Goal: Task Accomplishment & Management: Complete application form

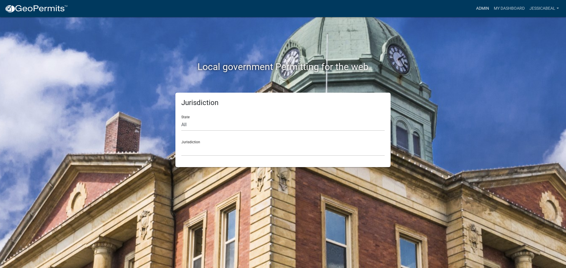
drag, startPoint x: 483, startPoint y: 8, endPoint x: 477, endPoint y: 10, distance: 6.6
click at [483, 8] on link "Admin" at bounding box center [482, 8] width 18 height 11
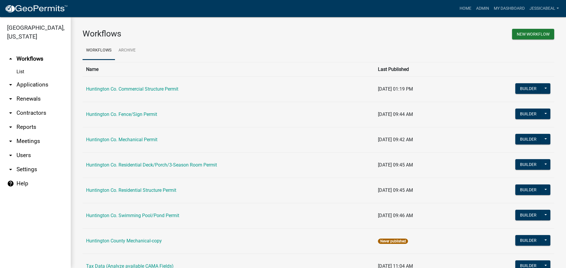
click at [24, 85] on link "arrow_drop_down Applications" at bounding box center [35, 85] width 71 height 14
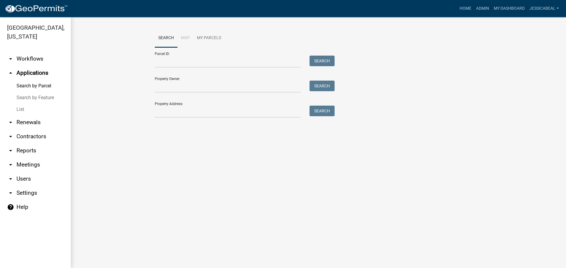
click at [20, 103] on link "Search by Feature" at bounding box center [35, 98] width 71 height 12
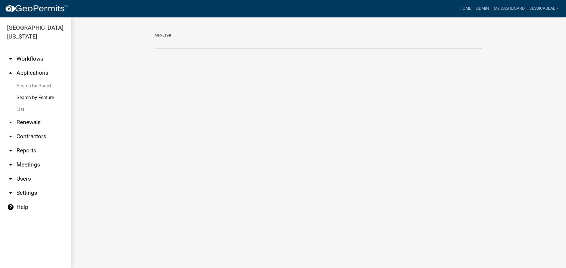
click at [19, 107] on link "List" at bounding box center [35, 110] width 71 height 12
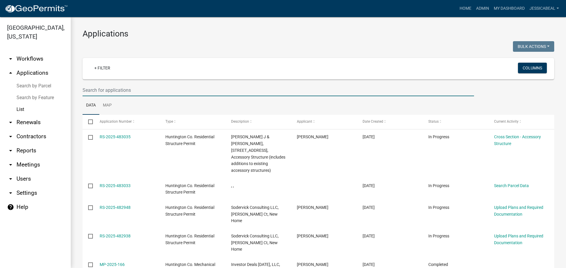
click at [124, 93] on input "text" at bounding box center [277, 90] width 391 height 12
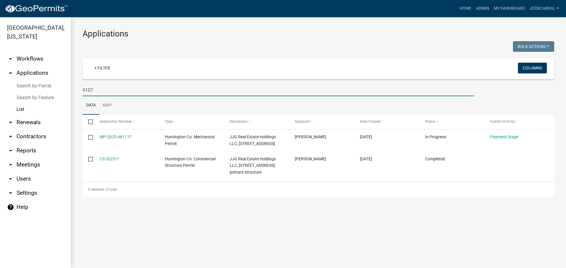
type input "9107"
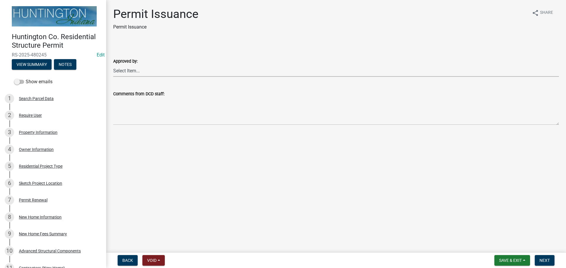
click at [132, 72] on select "Select Item... Kim Hostetler Greg Ricker Jessica Beal Laci Langston" at bounding box center [335, 71] width 445 height 12
click at [120, 71] on select "Select Item... Kim Hostetler Greg Ricker Jessica Beal Laci Langston" at bounding box center [335, 71] width 445 height 12
click at [113, 65] on select "Select Item... Kim Hostetler Greg Ricker Jessica Beal Laci Langston" at bounding box center [335, 71] width 445 height 12
select select "cc8bb435-ea07-44aa-b5a4-aff1abb1e5ec"
click at [546, 258] on span "Next" at bounding box center [544, 260] width 10 height 5
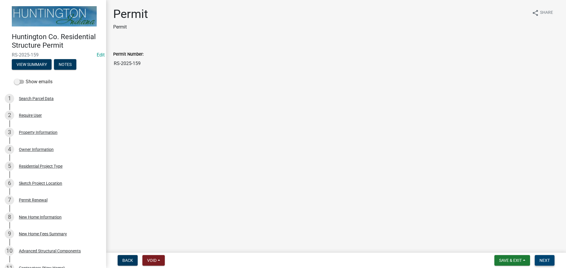
click at [547, 257] on button "Next" at bounding box center [544, 260] width 20 height 11
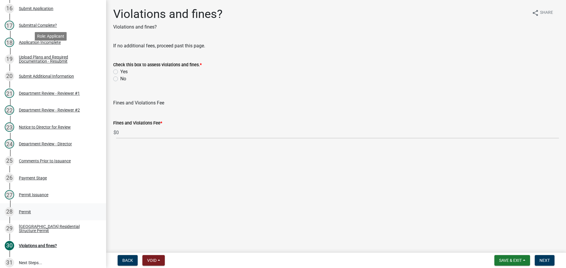
scroll to position [402, 0]
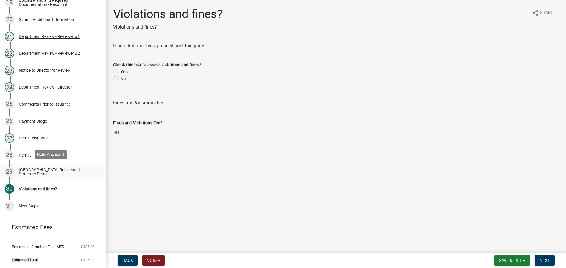
click at [34, 168] on div "Huntington County Residential Structure Permit" at bounding box center [58, 172] width 78 height 8
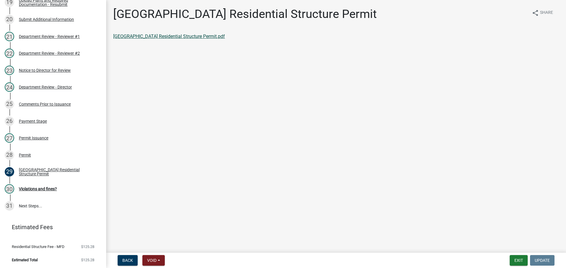
click at [173, 37] on link "Huntington County Residential Structure Permit.pdf" at bounding box center [169, 37] width 112 height 6
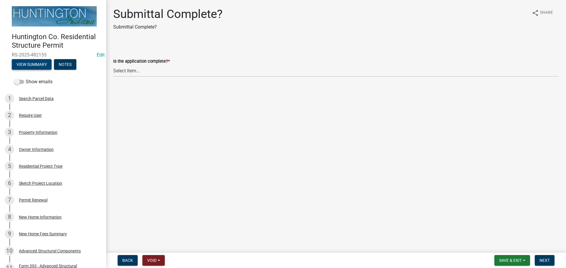
click at [32, 65] on button "View Summary" at bounding box center [32, 64] width 40 height 11
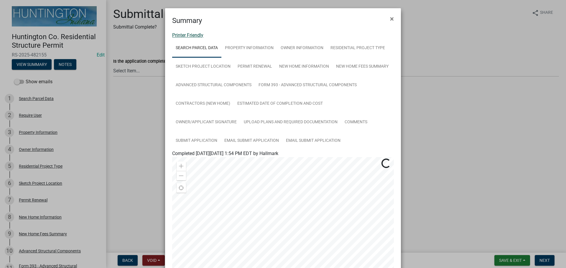
click at [177, 35] on link "Printer Friendly" at bounding box center [187, 35] width 31 height 6
drag, startPoint x: 388, startPoint y: 19, endPoint x: 270, endPoint y: 51, distance: 122.1
click at [390, 19] on span "×" at bounding box center [392, 19] width 4 height 8
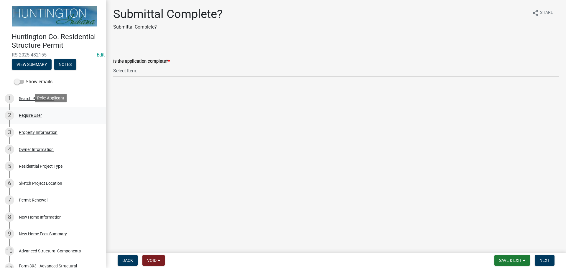
click at [27, 114] on div "Require User" at bounding box center [30, 115] width 23 height 4
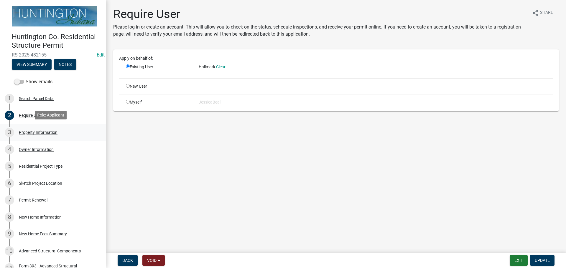
click at [29, 132] on div "Property Information" at bounding box center [38, 133] width 39 height 4
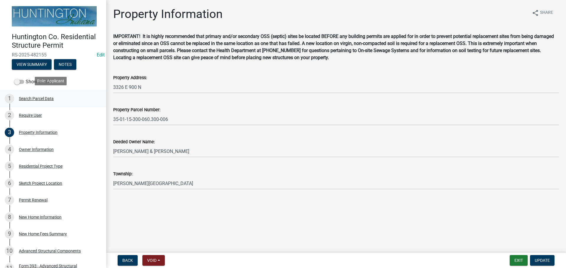
click at [34, 97] on div "Search Parcel Data" at bounding box center [36, 99] width 35 height 4
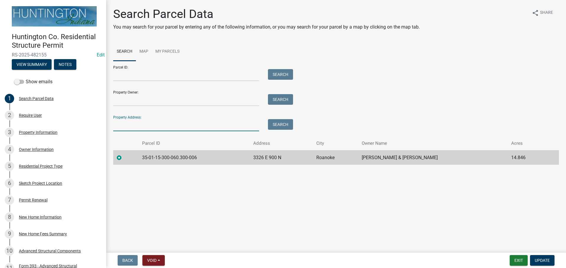
click at [169, 127] on input "Property Address:" at bounding box center [186, 125] width 146 height 12
click at [154, 98] on input "Property Owner:" at bounding box center [186, 100] width 146 height 12
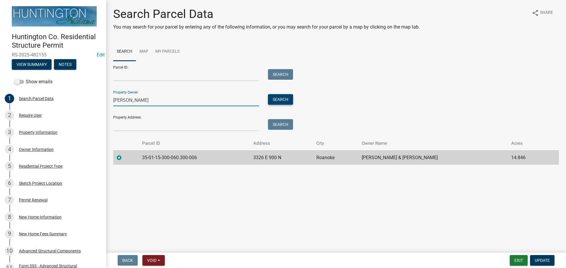
type input "[PERSON_NAME]"
click at [280, 100] on button "Search" at bounding box center [280, 99] width 25 height 11
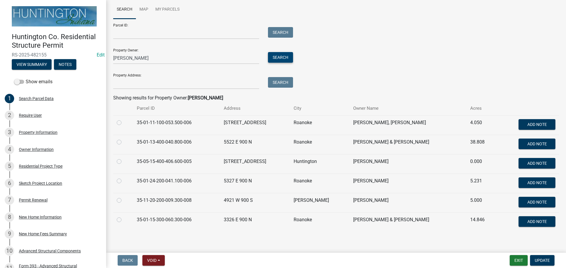
scroll to position [47, 0]
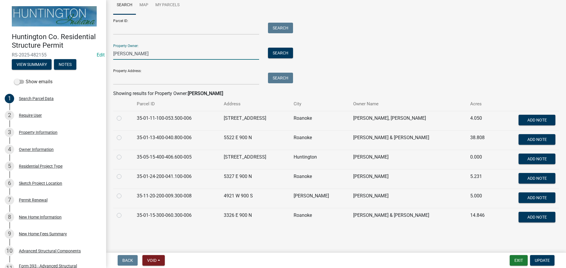
drag, startPoint x: 126, startPoint y: 54, endPoint x: 91, endPoint y: 55, distance: 34.8
click at [94, 54] on div "Huntington Co. Residential Structure Permit RS-2025-482155 Edit View Summary No…" at bounding box center [283, 134] width 566 height 268
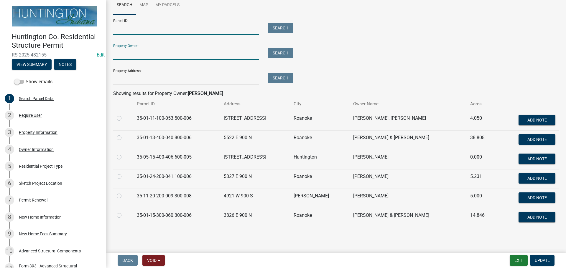
click at [128, 31] on input "Parcel ID:" at bounding box center [186, 29] width 146 height 12
type input "35-01-15-300-060.301-006"
click at [278, 26] on button "Search" at bounding box center [280, 28] width 25 height 11
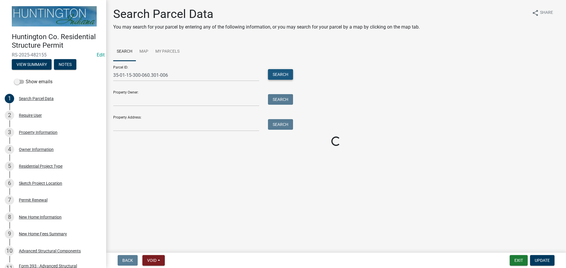
scroll to position [0, 0]
click at [135, 92] on div "Property Owner: Search" at bounding box center [201, 96] width 177 height 20
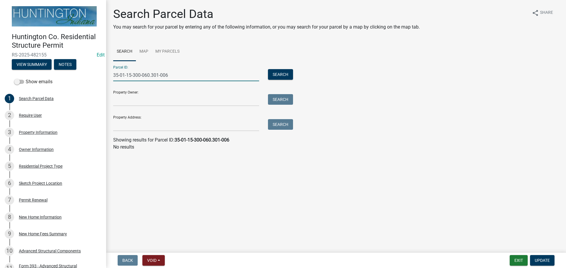
drag, startPoint x: 174, startPoint y: 76, endPoint x: 111, endPoint y: 75, distance: 62.8
click at [111, 75] on div "35-01-15-300-060.301-006" at bounding box center [186, 75] width 155 height 12
click at [115, 105] on input "Property Owner:" at bounding box center [186, 100] width 146 height 12
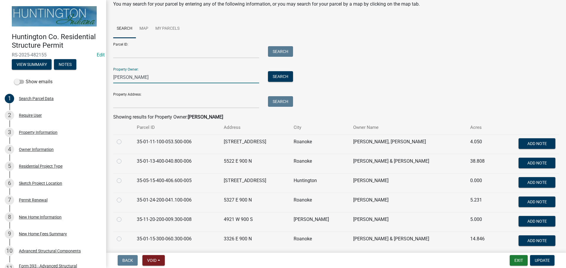
scroll to position [47, 0]
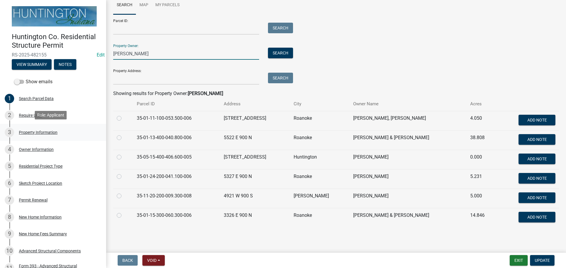
type input "kahn"
click at [24, 135] on div "3 Property Information" at bounding box center [51, 132] width 92 height 9
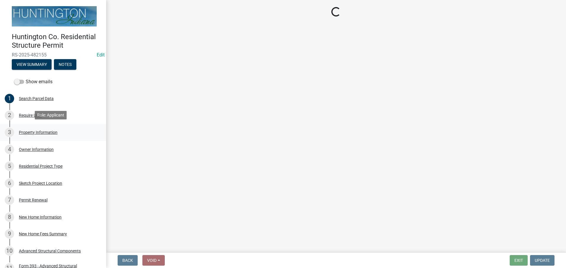
scroll to position [0, 0]
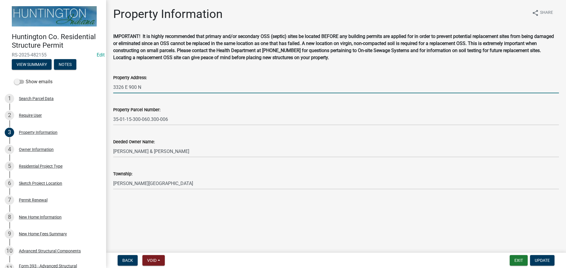
drag, startPoint x: 128, startPoint y: 86, endPoint x: 110, endPoint y: 87, distance: 18.3
click at [110, 87] on div "Property Address: 3326 E 900 N" at bounding box center [336, 79] width 454 height 27
type input "900 N"
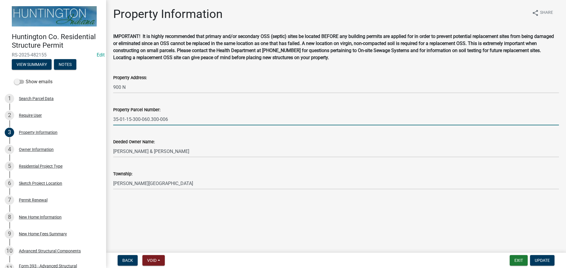
click at [181, 122] on input "35-01-15-300-060.300-006" at bounding box center [335, 119] width 445 height 12
click at [159, 118] on input "35-01-15-300-060.300-006" at bounding box center [335, 119] width 445 height 12
type input "35-01-15-300-060.301-006"
click at [545, 257] on button "Update" at bounding box center [542, 260] width 24 height 11
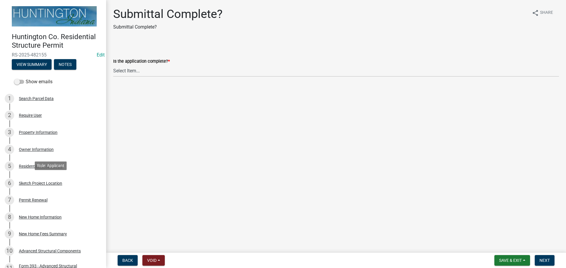
click at [39, 181] on div "Sketch Project Location" at bounding box center [40, 183] width 43 height 4
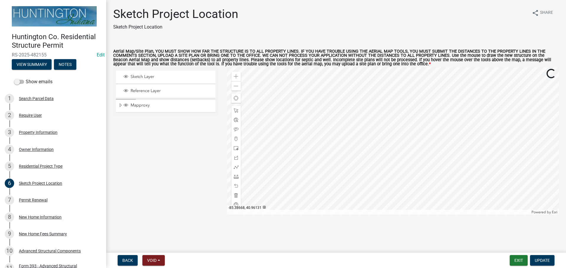
click at [425, 140] on div at bounding box center [393, 140] width 332 height 147
click at [283, 149] on div at bounding box center [393, 140] width 332 height 147
click at [234, 87] on span at bounding box center [236, 86] width 5 height 5
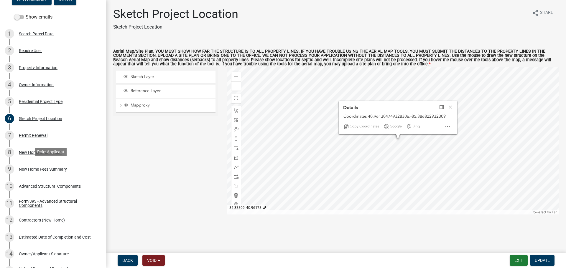
scroll to position [147, 0]
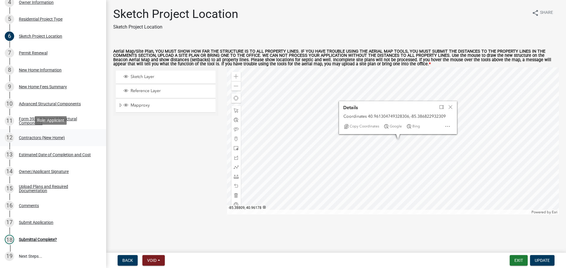
click at [28, 136] on div "Contractors (New Home)" at bounding box center [42, 138] width 46 height 4
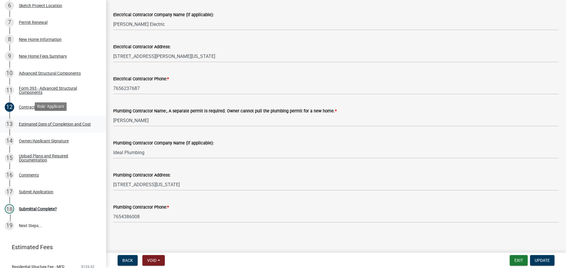
scroll to position [169, 0]
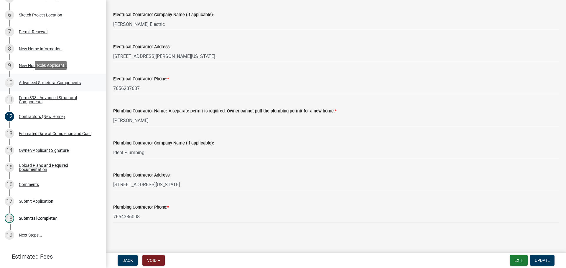
click at [28, 83] on div "Advanced Structural Components" at bounding box center [50, 83] width 62 height 4
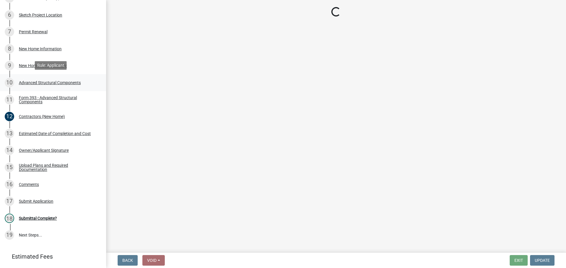
scroll to position [0, 0]
select select "fae8fb42-3835-4822-bdeb-baf422068d54"
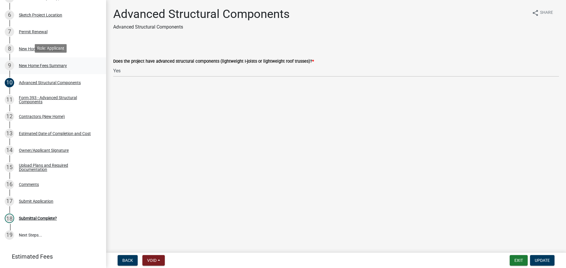
click at [25, 67] on div "New Home Fees Summary" at bounding box center [43, 66] width 48 height 4
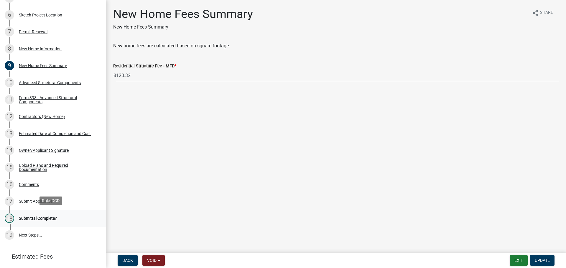
click at [40, 214] on div "18 Submittal Complete?" at bounding box center [51, 218] width 92 height 9
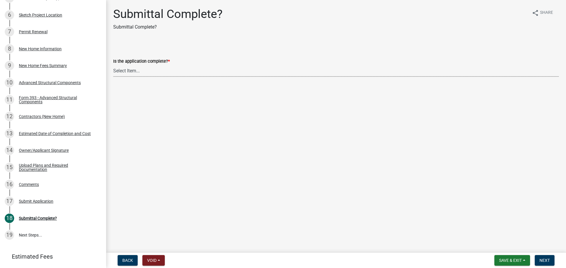
drag, startPoint x: 128, startPoint y: 66, endPoint x: 129, endPoint y: 75, distance: 9.2
click at [128, 66] on select "Select Item... Yes No" at bounding box center [335, 71] width 445 height 12
click at [113, 65] on select "Select Item... Yes No" at bounding box center [335, 71] width 445 height 12
select select "7990632e-f909-4443-8832-e8f1fe700ef3"
click at [549, 260] on button "Next" at bounding box center [544, 260] width 20 height 11
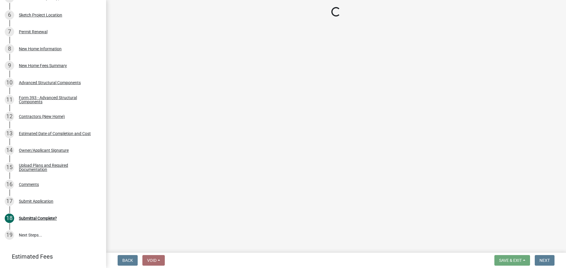
scroll to position [355, 0]
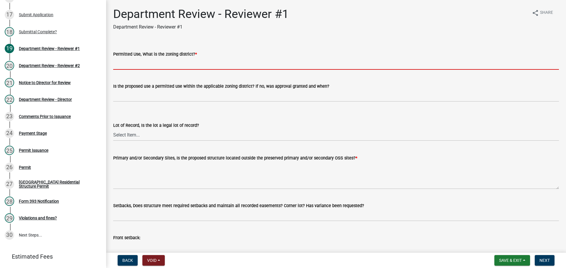
click at [148, 61] on input "Permitted Use, What is the zoning district? *" at bounding box center [335, 64] width 445 height 12
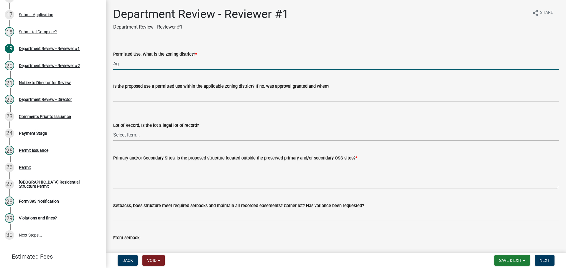
type input "Ag"
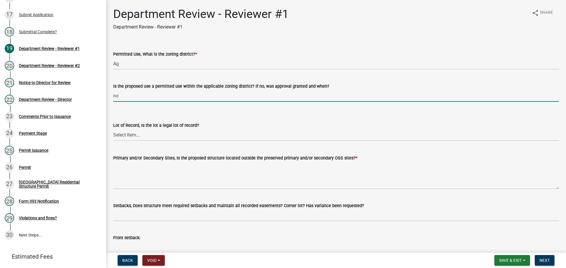
type input "n"
type input "yes"
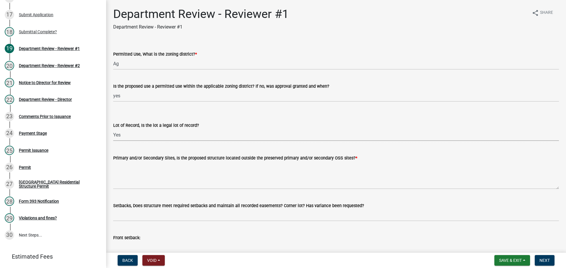
select select "2b50337a-1d1c-4f6e-b6b1-3d95564f7ff5"
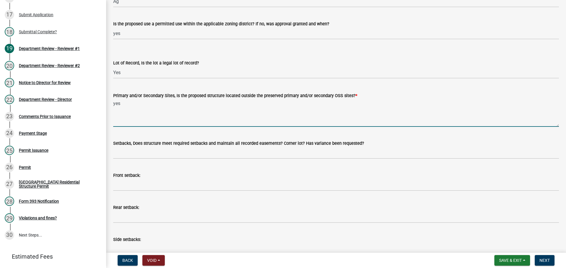
scroll to position [118, 0]
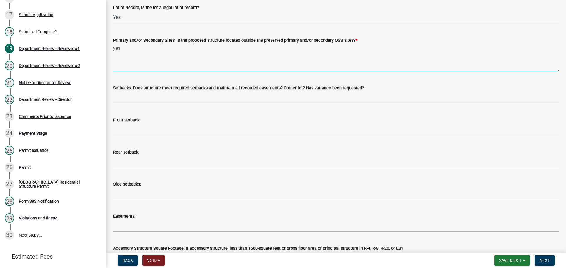
type textarea "yes"
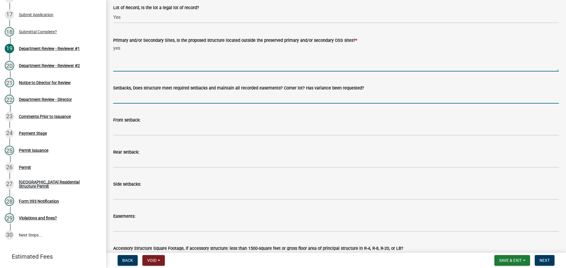
click at [120, 96] on input "Setbacks, Does structure meet required setbacks and maintain all recorded easem…" at bounding box center [335, 98] width 445 height 12
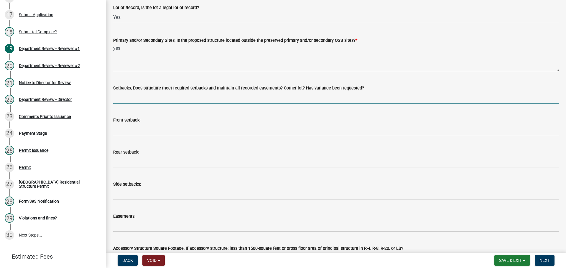
type input "yes"
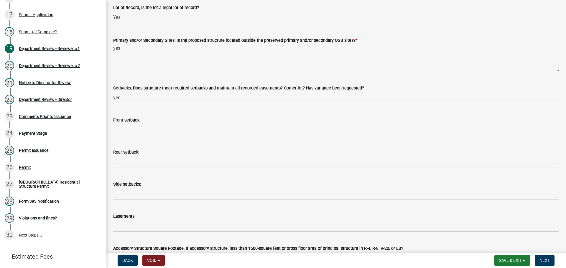
click at [126, 123] on div "Front setback:" at bounding box center [335, 120] width 445 height 7
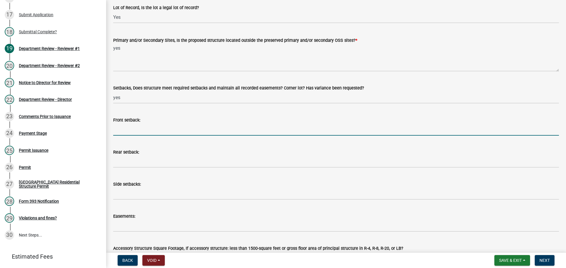
click at [126, 125] on input "Front setback:" at bounding box center [335, 130] width 445 height 12
type input "238'"
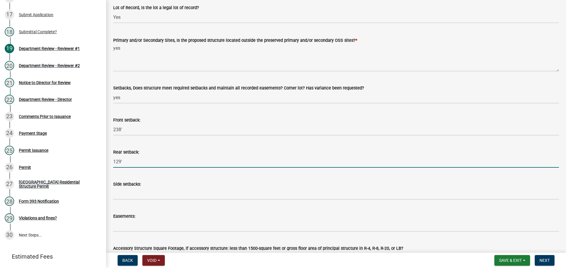
type input "129'"
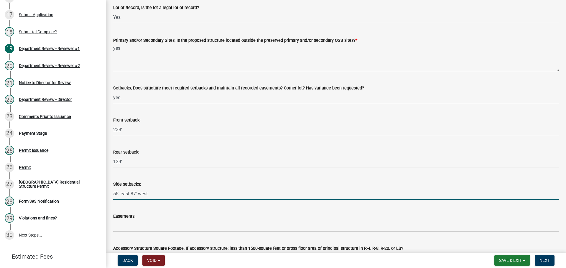
type input "55' east 87' west"
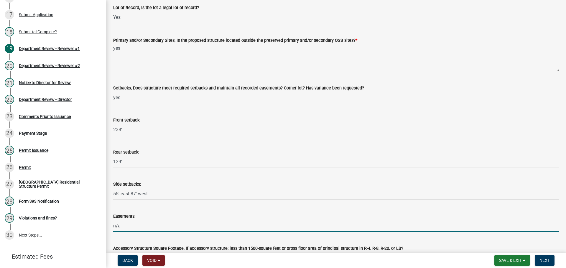
scroll to position [236, 0]
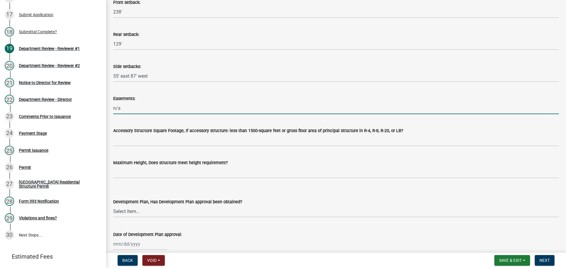
type input "n/a"
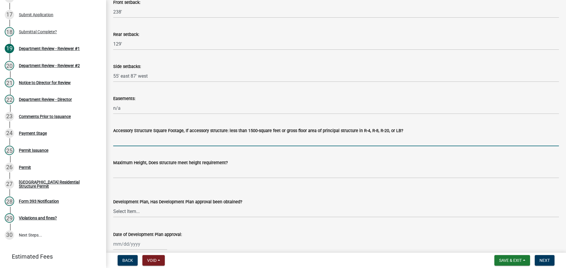
drag, startPoint x: 135, startPoint y: 146, endPoint x: 144, endPoint y: 146, distance: 8.9
click at [135, 146] on input "Accessory Structure Square Footage, If accessory structure: less than 1500-squa…" at bounding box center [335, 140] width 445 height 12
type input "n/a"
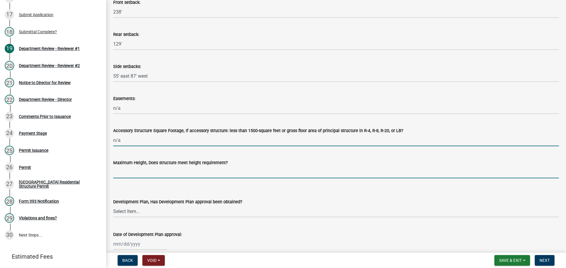
drag, startPoint x: 150, startPoint y: 172, endPoint x: 151, endPoint y: 177, distance: 5.6
click at [150, 172] on input "Maximum Height, Does structure meet height requirement?" at bounding box center [335, 172] width 445 height 12
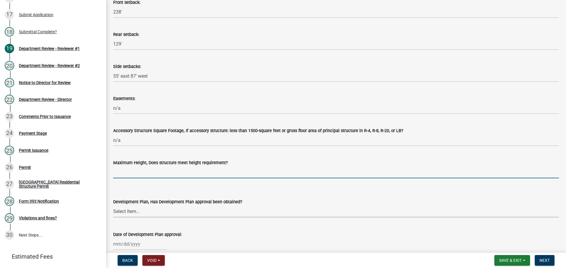
click at [129, 213] on select "Select Item... Yes No N/A" at bounding box center [335, 212] width 445 height 12
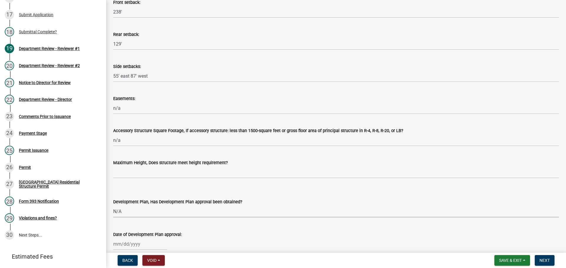
click at [113, 206] on select "Select Item... Yes No N/A" at bounding box center [335, 212] width 445 height 12
select select "674b3438-44d1-433f-a18e-9a900d807566"
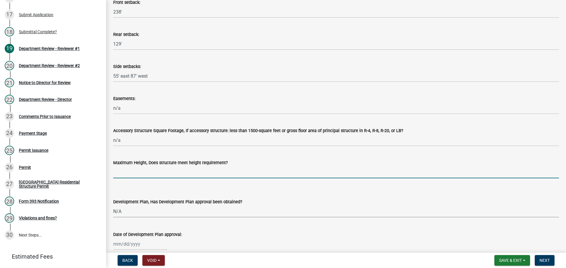
click at [120, 171] on input "Maximum Height, Does structure meet height requirement?" at bounding box center [335, 172] width 445 height 12
type input "yes"
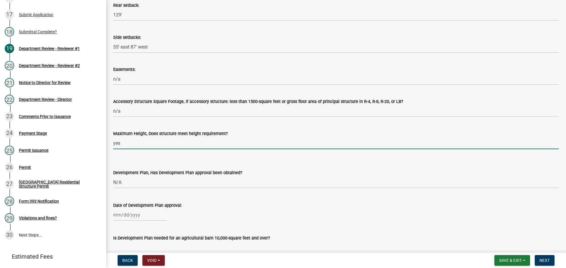
scroll to position [412, 0]
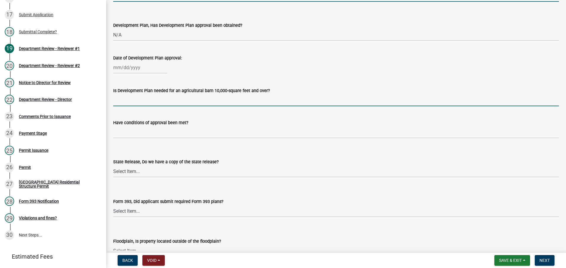
click at [127, 96] on input "Is Development Plan needed for an agricultural barn 10,000-square feet and over?" at bounding box center [335, 100] width 445 height 12
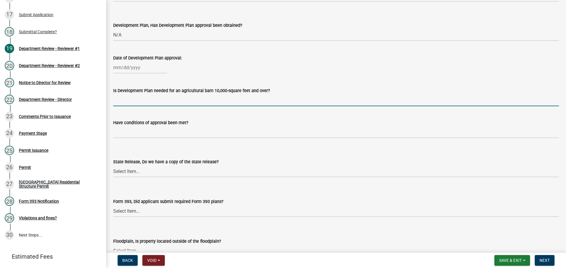
type input "n/a"
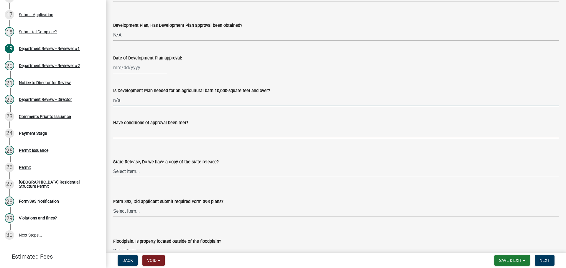
click at [139, 137] on input "Have conditions of approval been met?" at bounding box center [335, 132] width 445 height 12
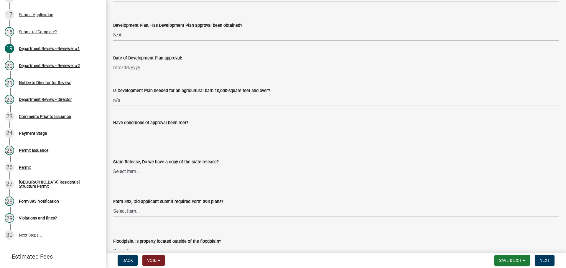
type input "n/a"
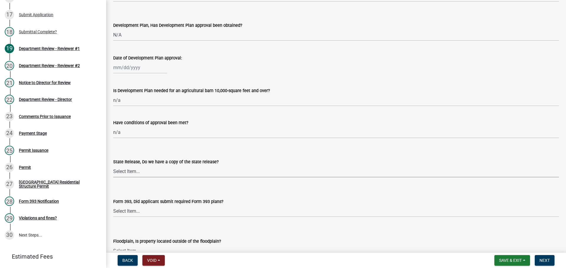
click at [138, 170] on select "Select Item... Yes No N/A" at bounding box center [335, 172] width 445 height 12
click at [113, 166] on select "Select Item... Yes No N/A" at bounding box center [335, 172] width 445 height 12
select select "d625d8e2-c016-4fa4-b697-cc01dbb75373"
click at [129, 210] on select "Select Item... Yes No N/A" at bounding box center [335, 211] width 445 height 12
click at [113, 205] on select "Select Item... Yes No N/A" at bounding box center [335, 211] width 445 height 12
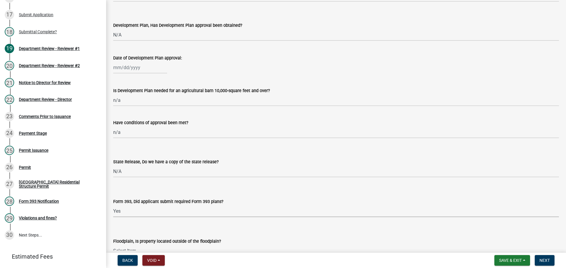
select select "4aa5c26b-0c31-4455-b5d1-4ca1e8192c93"
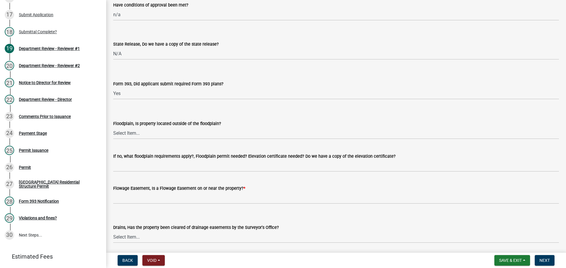
click at [122, 127] on div "Floodplain, Is property located outside of the floodplain?" at bounding box center [335, 123] width 445 height 7
click at [125, 135] on select "Select Item... Yes No" at bounding box center [335, 133] width 445 height 12
click at [113, 127] on select "Select Item... Yes No" at bounding box center [335, 133] width 445 height 12
select select "5ad78b45-2880-474c-97ef-2440aa75ee84"
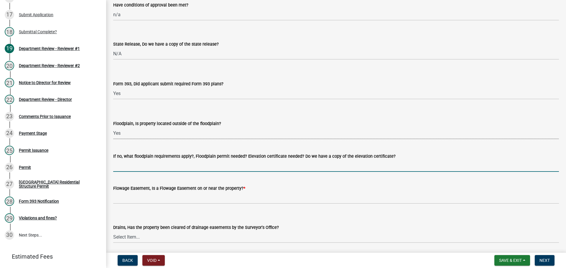
drag, startPoint x: 124, startPoint y: 169, endPoint x: 131, endPoint y: 171, distance: 7.5
click at [124, 169] on input "If no, what floodplain requirements apply?, Floodplain permit needed? Elevation…" at bounding box center [335, 166] width 445 height 12
type input "n/a"
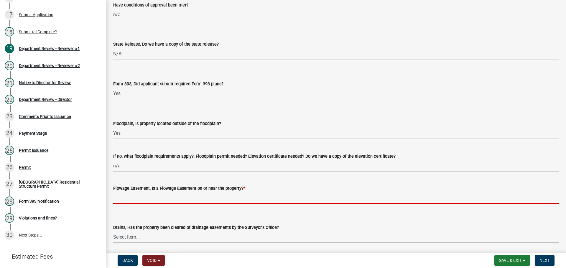
click at [127, 199] on input "Flowage Easement, Is a Flowage Easement on or near the property? *" at bounding box center [335, 198] width 445 height 12
type input "no"
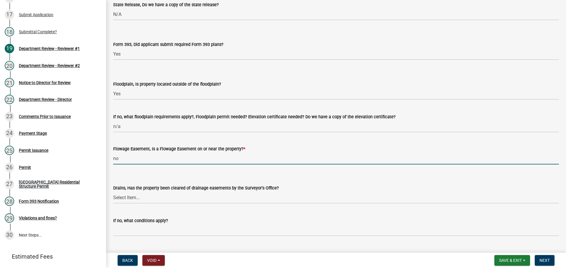
scroll to position [648, 0]
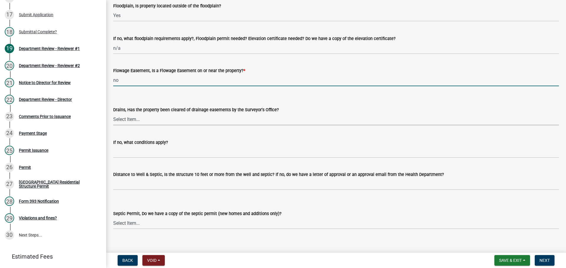
click at [143, 123] on select "Select Item... Yes No" at bounding box center [335, 119] width 445 height 12
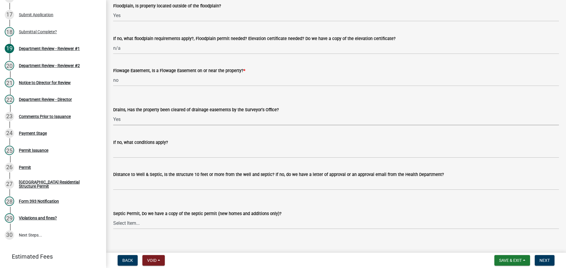
click at [113, 113] on select "Select Item... Yes No" at bounding box center [335, 119] width 445 height 12
select select "aa299abd-59e4-4841-82bd-632f03f187ef"
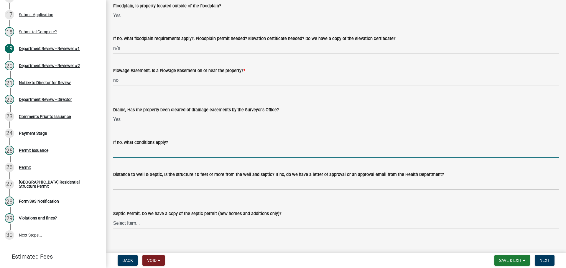
drag, startPoint x: 140, startPoint y: 151, endPoint x: 148, endPoint y: 155, distance: 9.0
click at [140, 151] on input "If no, what conditions apply?" at bounding box center [335, 152] width 445 height 12
type input "n/a"
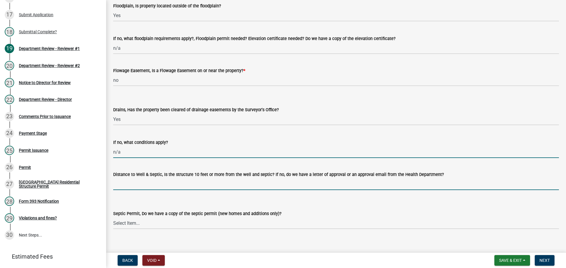
click at [139, 183] on input "Distance to Well & Septic, Is the structure 10 feet or more from the well and s…" at bounding box center [335, 184] width 445 height 12
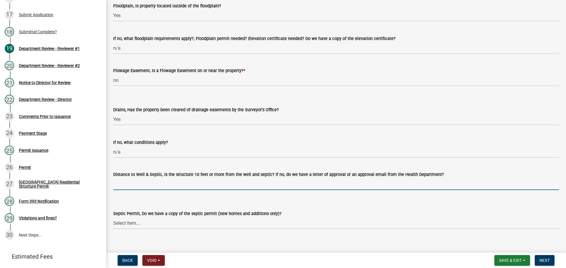
type input "yes per applicant"
click at [138, 229] on wm-data-entity-input "Septic Permit, Do we have a copy of the septic permit (new homes and additions …" at bounding box center [335, 215] width 445 height 40
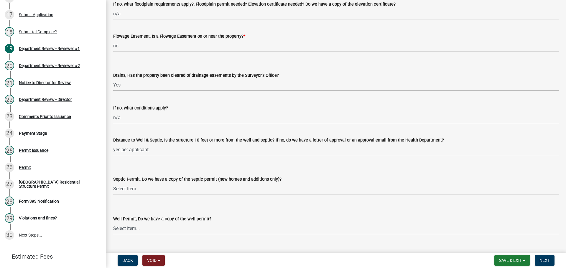
scroll to position [736, 0]
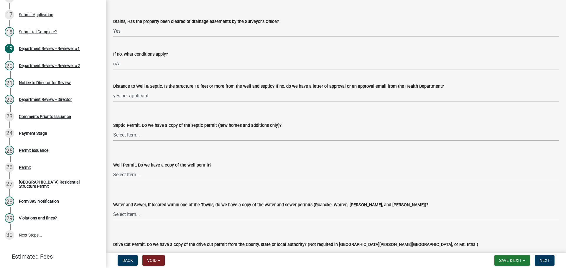
click at [134, 141] on select "Select Item... Yes No N/A" at bounding box center [335, 135] width 445 height 12
click at [113, 129] on select "Select Item... Yes No N/A" at bounding box center [335, 135] width 445 height 12
select select "d94ed433-63ca-4a20-9863-b3af503c3cef"
click at [128, 176] on select "Select Item... Yes No N/A" at bounding box center [335, 175] width 445 height 12
click at [113, 169] on select "Select Item... Yes No N/A" at bounding box center [335, 175] width 445 height 12
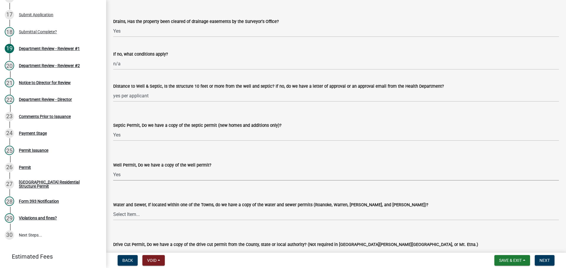
select select "48216b28-bf41-49f0-8782-cbf8ccdb2ef4"
click at [126, 222] on wm-data-entity-input "Water and Sewer, If located within one of the Towns, do we have a copy of the w…" at bounding box center [335, 206] width 445 height 40
click at [125, 215] on select "Select Item... Yes No N/A" at bounding box center [335, 215] width 445 height 12
click at [113, 209] on select "Select Item... Yes No N/A" at bounding box center [335, 215] width 445 height 12
select select "d6bfa9ee-3bd9-4f2b-bea1-0bf2a35e48f8"
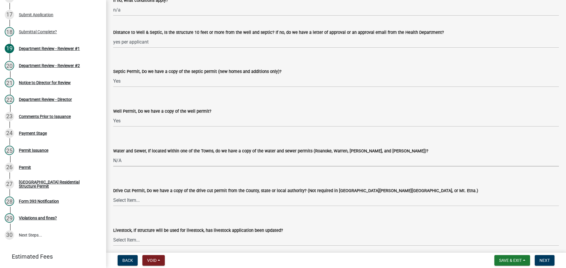
scroll to position [854, 0]
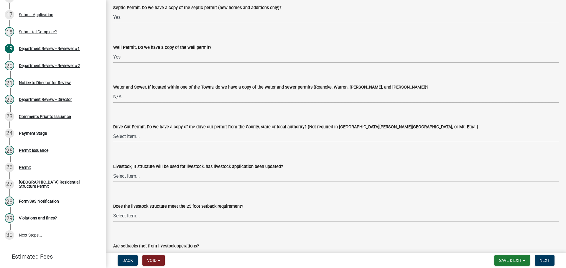
click at [127, 143] on wm-data-entity-input "Drive Cut Permit, Do we have a copy of the drive cut permit from the County, st…" at bounding box center [335, 128] width 445 height 40
click at [127, 134] on select "Select Item... Yes No N/A" at bounding box center [335, 137] width 445 height 12
click at [113, 131] on select "Select Item... Yes No N/A" at bounding box center [335, 137] width 445 height 12
select select "0d9a0e0b-791e-423e-a626-6c5a29324003"
drag, startPoint x: 128, startPoint y: 177, endPoint x: 128, endPoint y: 181, distance: 3.9
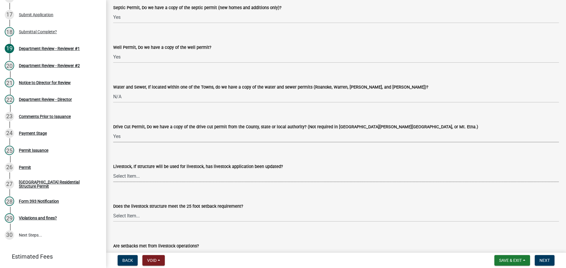
click at [128, 177] on select "Select Item... Yes No N/A" at bounding box center [335, 176] width 445 height 12
click at [113, 170] on select "Select Item... Yes No N/A" at bounding box center [335, 176] width 445 height 12
select select "4095ee07-1040-41d6-85c6-c6be8bf6c85e"
click at [128, 213] on select "Select Item... Yes No N/A" at bounding box center [335, 216] width 445 height 12
click at [113, 210] on select "Select Item... Yes No N/A" at bounding box center [335, 216] width 445 height 12
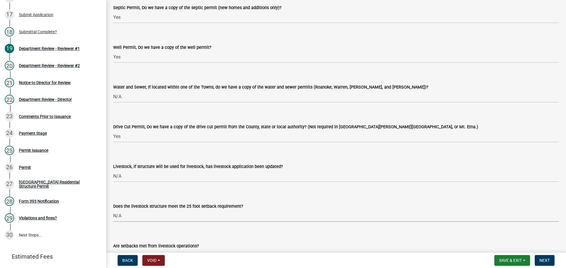
select select "87343147-211b-4763-93bb-8b2ee6155afc"
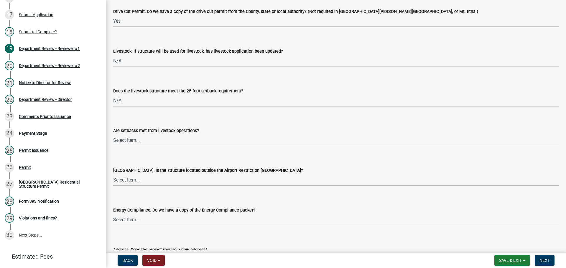
scroll to position [972, 0]
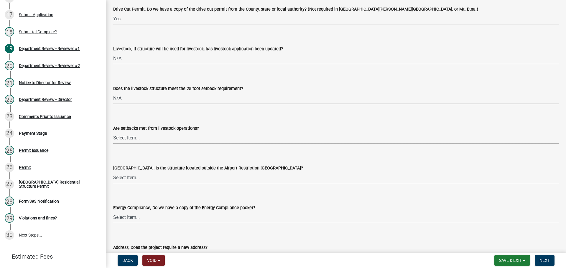
click at [125, 134] on select "Select Item... Yes No" at bounding box center [335, 138] width 445 height 12
click at [113, 132] on select "Select Item... Yes No" at bounding box center [335, 138] width 445 height 12
select select "a533f136-47b9-4377-857f-add42c7a7ee1"
click at [127, 183] on select "Select Item... Yes No" at bounding box center [335, 178] width 445 height 12
click at [113, 172] on select "Select Item... Yes No" at bounding box center [335, 178] width 445 height 12
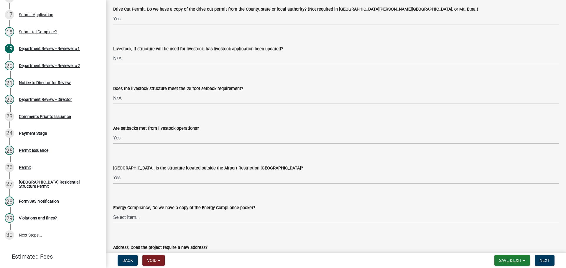
select select "3c66432b-8bb8-4124-90df-d6035d4b372c"
click at [119, 216] on select "Select Item... Yes No N/A" at bounding box center [335, 218] width 445 height 12
click at [113, 212] on select "Select Item... Yes No N/A" at bounding box center [335, 218] width 445 height 12
select select "87ff1e7d-2299-4b95-8987-75dfcfb00e9e"
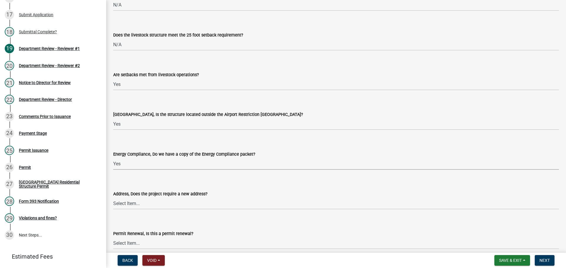
scroll to position [1090, 0]
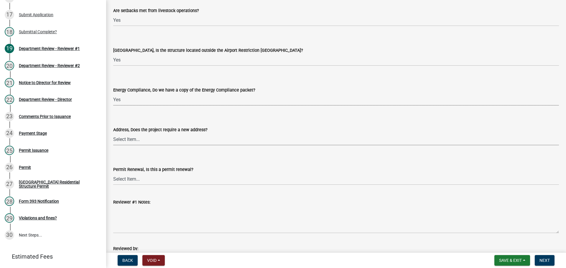
click at [119, 143] on select "Select Item... Yes No" at bounding box center [335, 139] width 445 height 12
click at [113, 133] on select "Select Item... Yes No" at bounding box center [335, 139] width 445 height 12
select select "6202ed5d-8cd2-4906-8754-54fbac1bc54a"
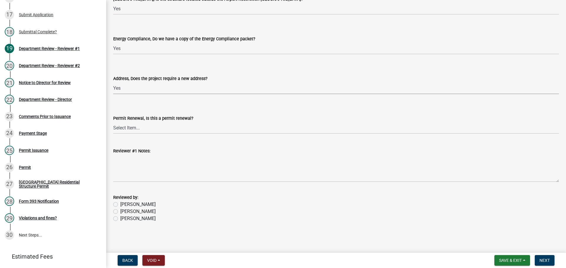
click at [120, 212] on label "Jessica" at bounding box center [137, 211] width 35 height 7
click at [120, 212] on input "Jessica" at bounding box center [122, 210] width 4 height 4
radio input "true"
click at [541, 259] on span "Next" at bounding box center [544, 260] width 10 height 5
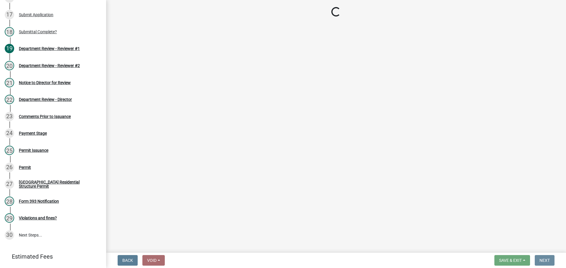
scroll to position [0, 0]
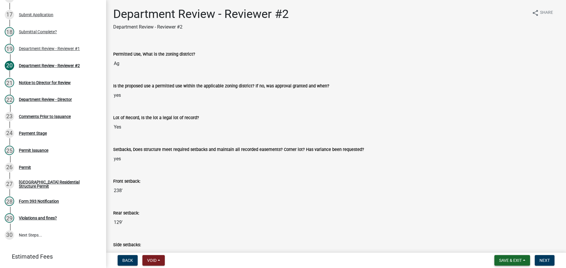
click at [518, 263] on button "Save & Exit" at bounding box center [512, 260] width 36 height 11
click at [496, 248] on button "Save & Exit" at bounding box center [506, 245] width 47 height 14
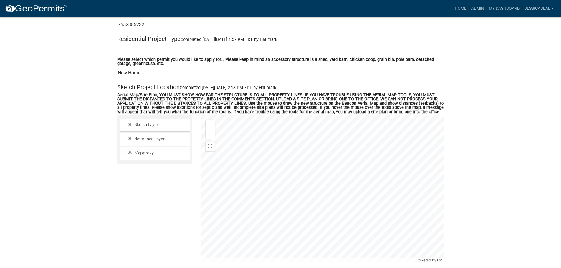
scroll to position [560, 0]
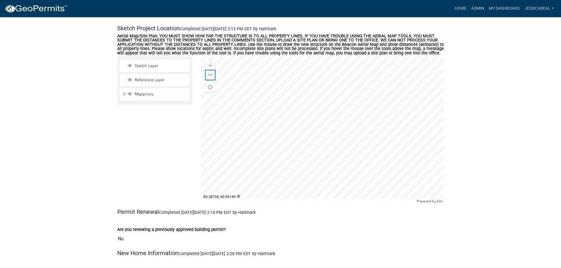
click at [209, 75] on span at bounding box center [210, 75] width 5 height 5
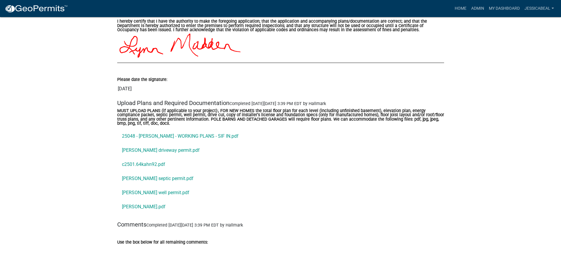
scroll to position [2386, 0]
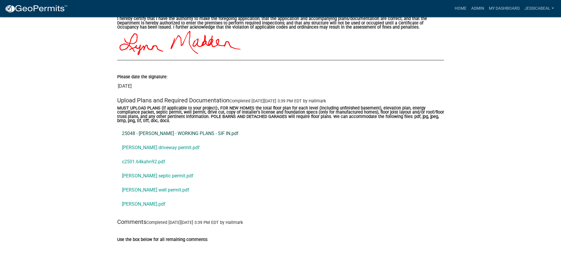
click at [136, 136] on link "25048 - KAHN - WORKING PLANS - SIF IN.pdf" at bounding box center [280, 134] width 327 height 14
click at [137, 149] on link "Kahn driveway permit.pdf" at bounding box center [280, 148] width 327 height 14
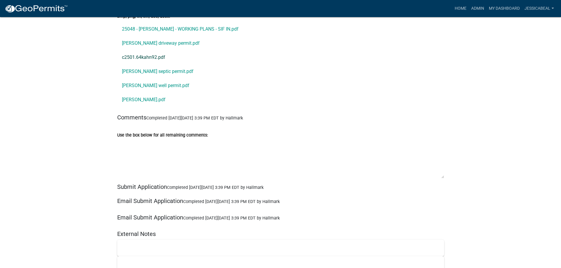
scroll to position [2416, 0]
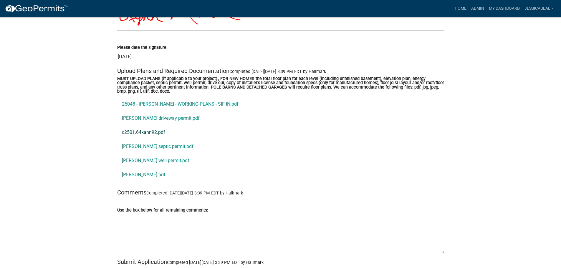
click at [140, 139] on link "c2501.64kahn92.pdf" at bounding box center [280, 132] width 327 height 14
click at [133, 176] on link "Kahn.pdf" at bounding box center [280, 175] width 327 height 14
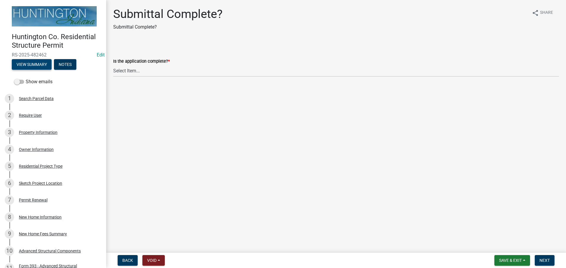
click at [42, 65] on button "View Summary" at bounding box center [32, 64] width 40 height 11
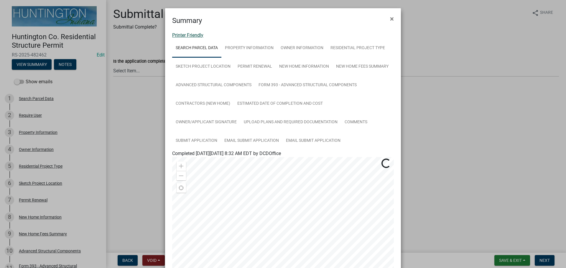
click at [187, 35] on link "Printer Friendly" at bounding box center [187, 35] width 31 height 6
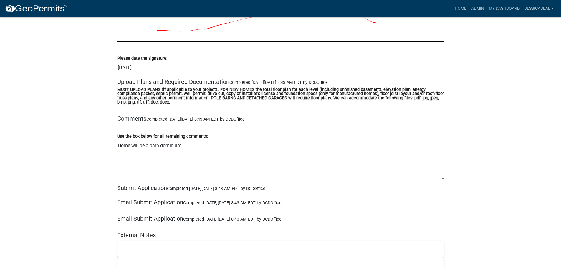
scroll to position [2386, 0]
